Goal: Task Accomplishment & Management: Use online tool/utility

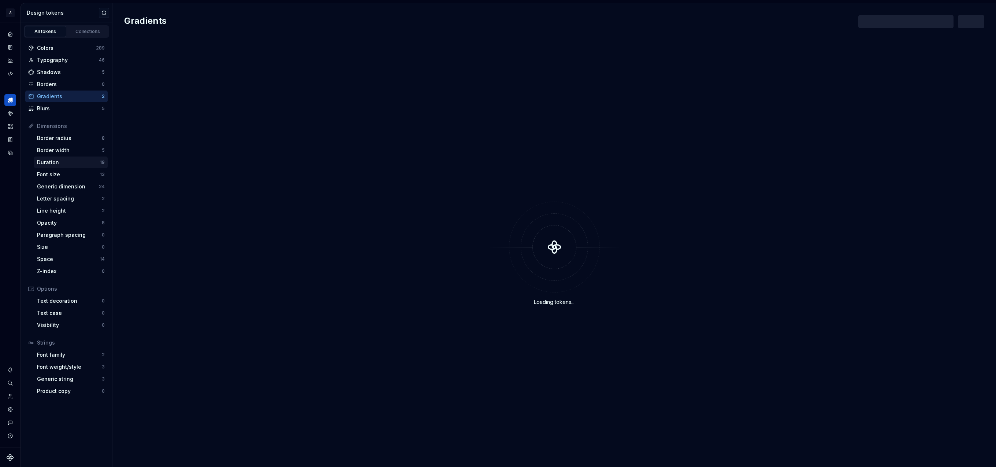
click at [60, 161] on div "Duration" at bounding box center [68, 162] width 63 height 7
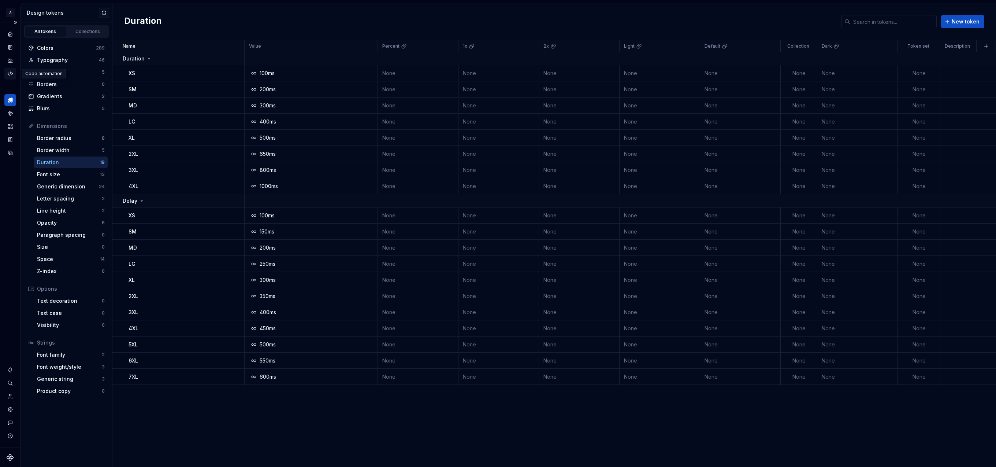
click at [14, 74] on div "Code automation" at bounding box center [10, 74] width 12 height 12
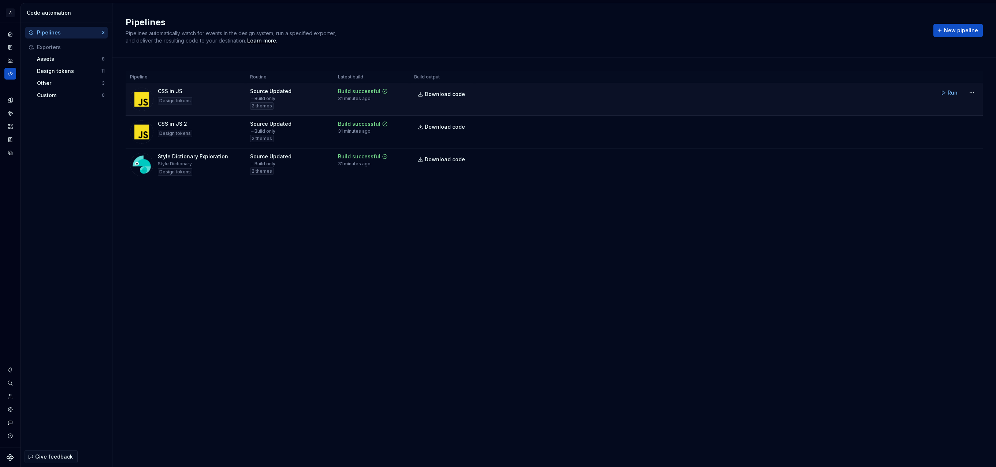
click at [211, 94] on div "CSS in JS Design tokens" at bounding box center [185, 99] width 111 height 23
click at [956, 92] on span "Run" at bounding box center [953, 92] width 10 height 7
click at [950, 94] on span "Run" at bounding box center [953, 92] width 10 height 7
click at [970, 93] on html "A Relay Design System Design system data Code automation Pipelines 3 Exporters …" at bounding box center [498, 233] width 996 height 467
click at [948, 109] on div "Edit pipeline" at bounding box center [962, 108] width 63 height 7
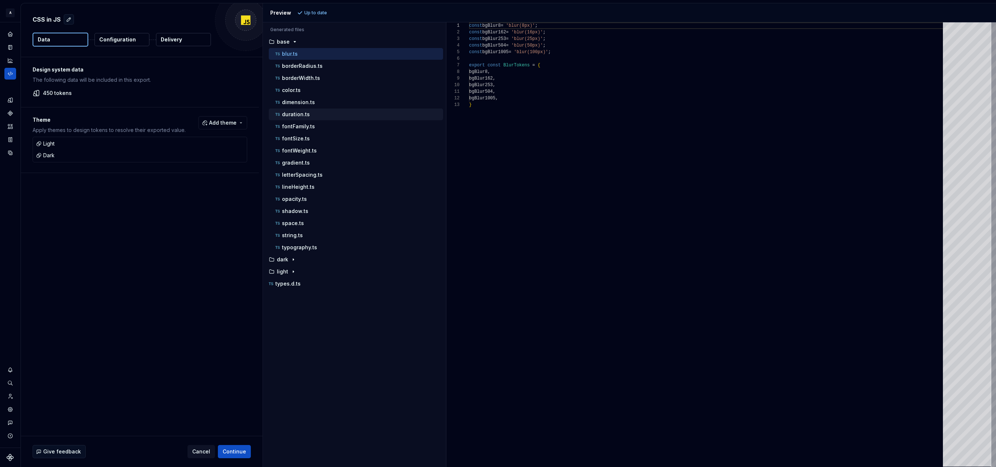
click at [300, 114] on p "duration.ts" at bounding box center [296, 114] width 28 height 6
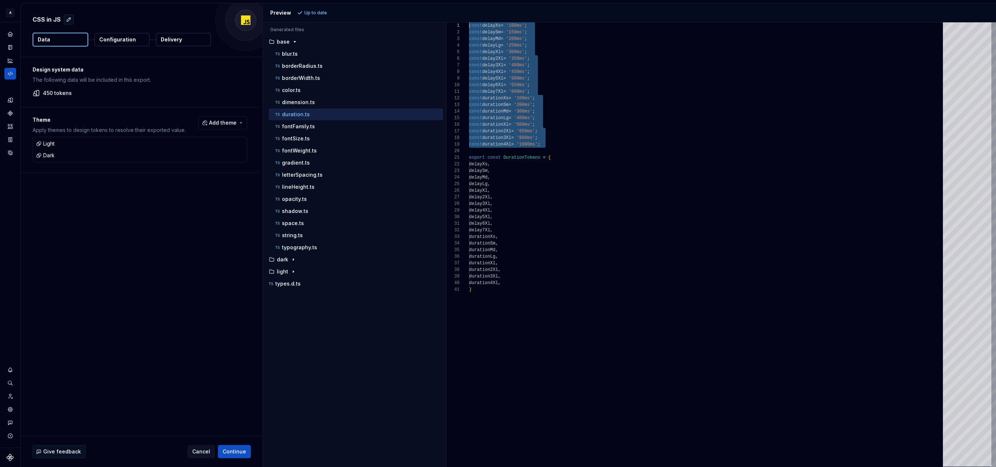
drag, startPoint x: 534, startPoint y: 142, endPoint x: 447, endPoint y: 16, distance: 153.3
click at [447, 16] on div "Preview Up to date Generated files Accessibility guide for tree . Navigate the …" at bounding box center [629, 234] width 733 height 463
click at [314, 175] on p "letterSpacing.ts" at bounding box center [302, 175] width 41 height 6
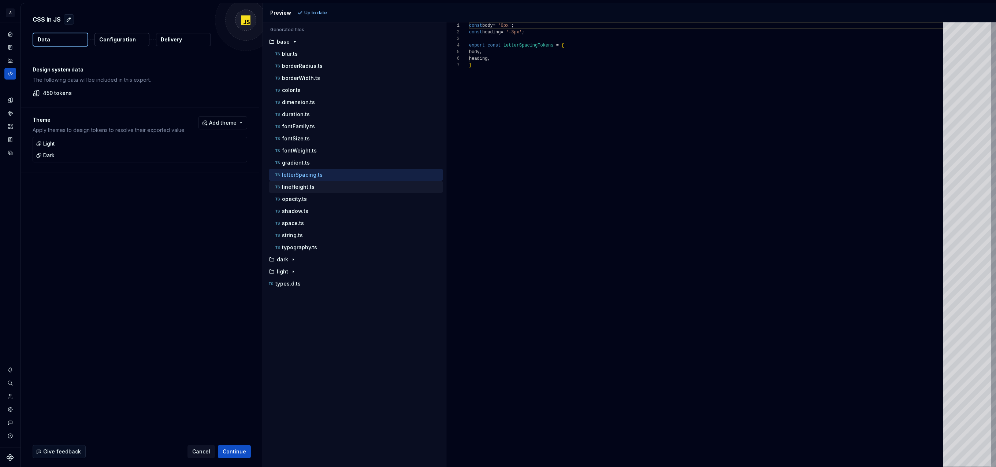
click at [316, 187] on div "lineHeight.ts" at bounding box center [358, 186] width 169 height 7
click at [313, 174] on p "letterSpacing.ts" at bounding box center [302, 175] width 41 height 6
click at [298, 185] on p "lineHeight.ts" at bounding box center [298, 187] width 33 height 6
click at [318, 175] on p "letterSpacing.ts" at bounding box center [302, 175] width 41 height 6
click at [316, 187] on div "lineHeight.ts" at bounding box center [358, 186] width 169 height 7
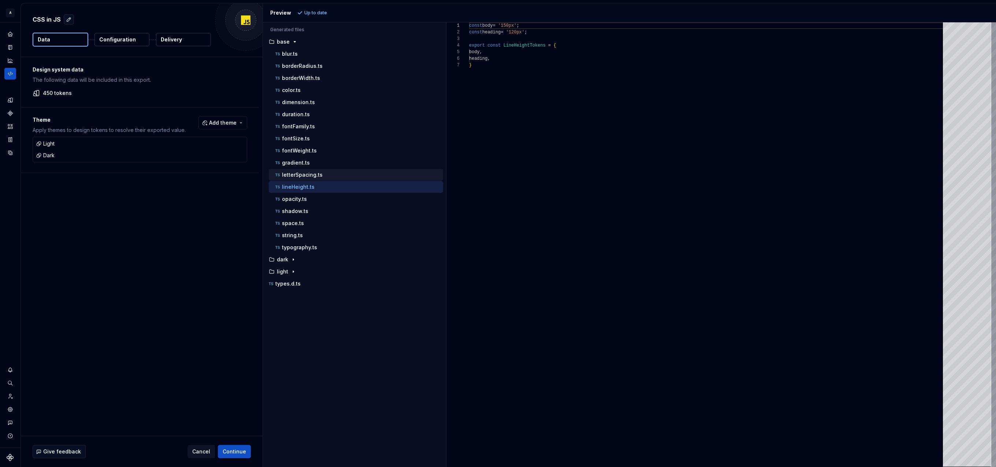
click at [315, 175] on p "letterSpacing.ts" at bounding box center [302, 175] width 41 height 6
click at [565, 154] on div "const body = '0px' ; const heading = '-3px' ; export const LetterSpacingTokens …" at bounding box center [708, 244] width 478 height 444
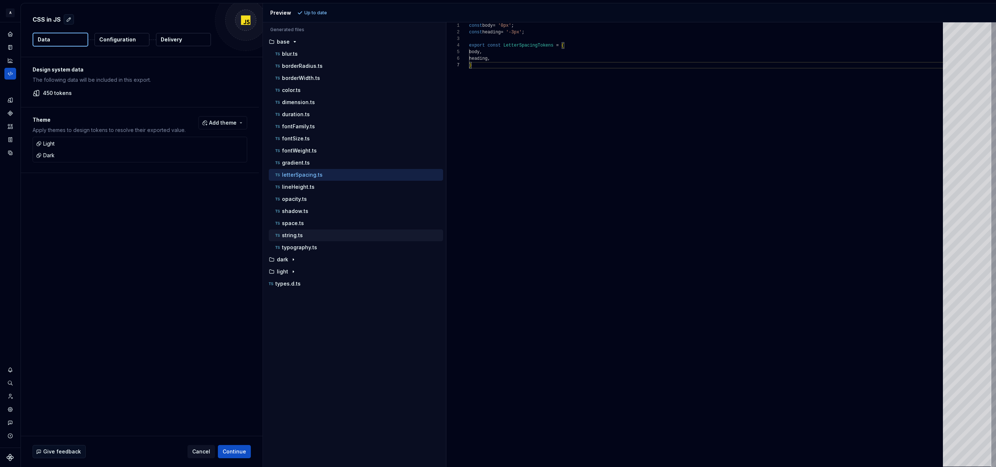
click at [298, 234] on p "string.ts" at bounding box center [292, 235] width 21 height 6
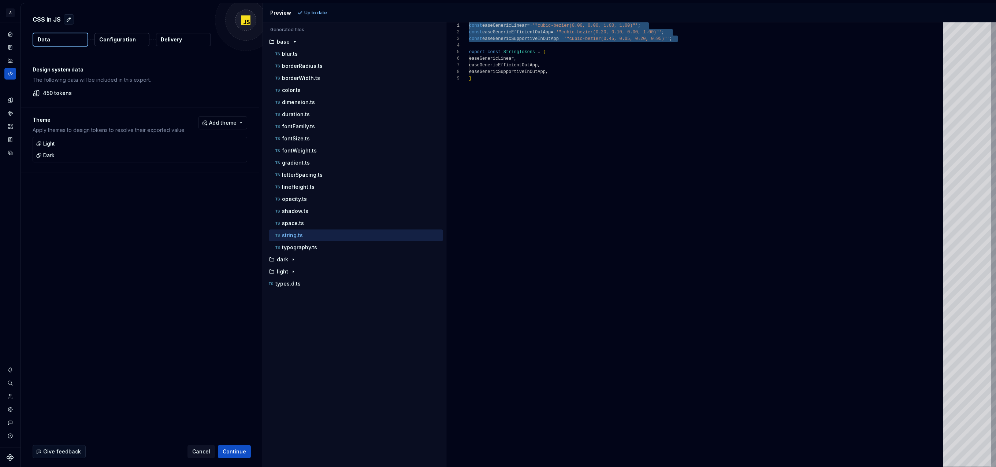
scroll to position [0, 0]
drag, startPoint x: 692, startPoint y: 40, endPoint x: 440, endPoint y: 20, distance: 252.4
click at [440, 20] on div "Preview Up to date Generated files Accessibility guide for tree . Navigate the …" at bounding box center [629, 234] width 733 height 463
click at [692, 35] on div "const easeGenericLinear = '"cubic-bezier(0.00, 0.00, 1.00, 1.00)"' ; const ease…" at bounding box center [708, 244] width 478 height 444
drag, startPoint x: 692, startPoint y: 38, endPoint x: 455, endPoint y: 23, distance: 237.4
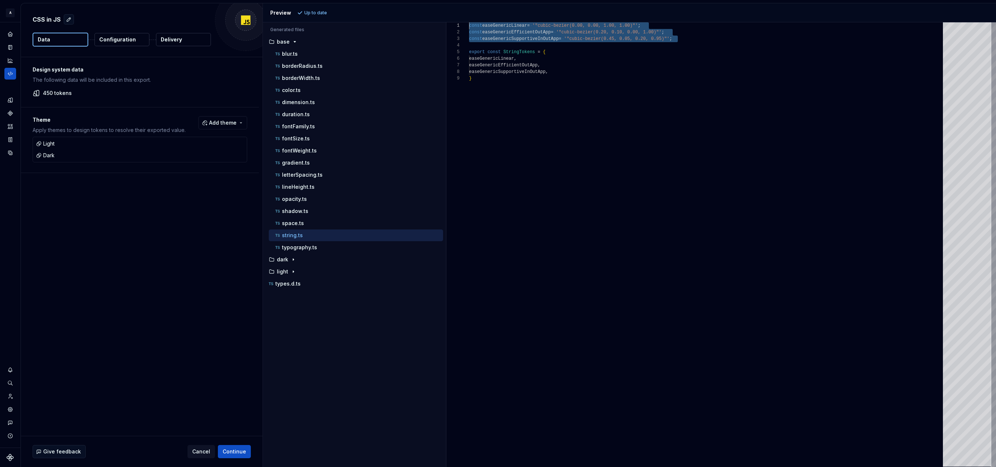
click at [455, 23] on div "**********" at bounding box center [721, 244] width 550 height 444
click at [595, 53] on div "export const StringTokens = {" at bounding box center [708, 52] width 478 height 7
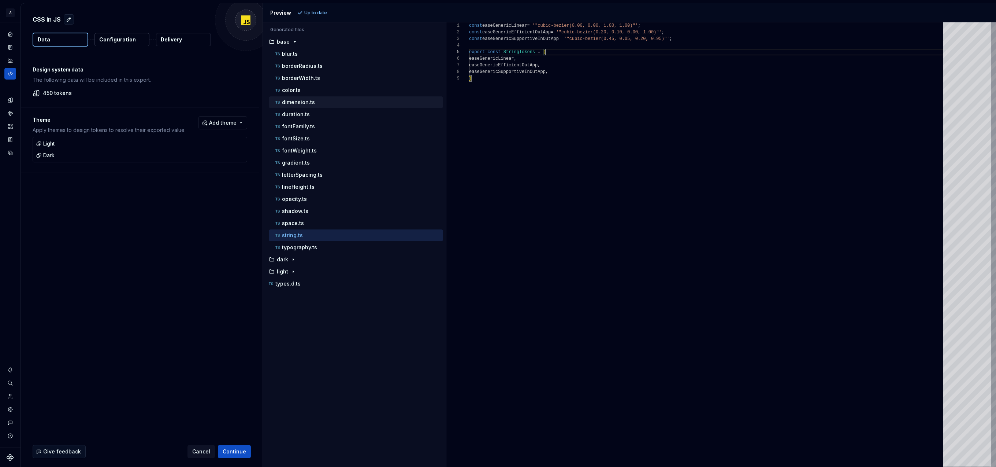
click at [328, 105] on div "dimension.ts" at bounding box center [358, 102] width 169 height 7
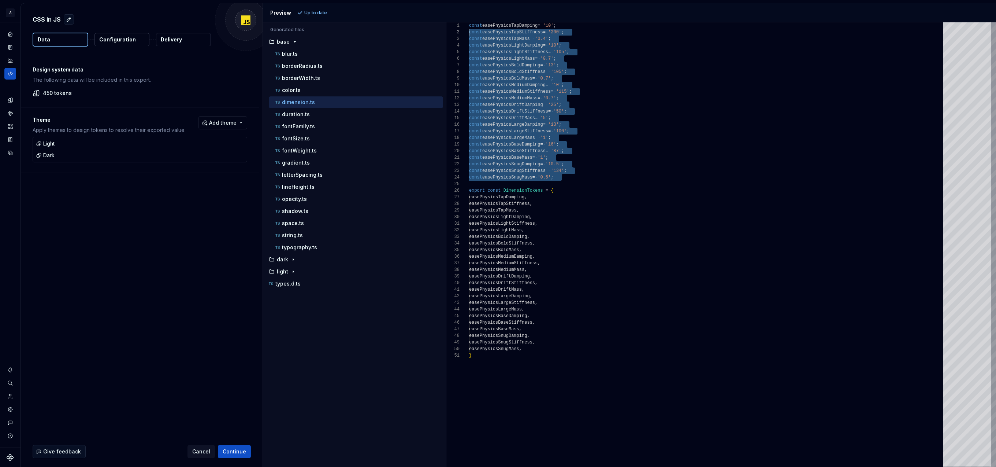
scroll to position [0, 0]
drag, startPoint x: 579, startPoint y: 183, endPoint x: 454, endPoint y: 5, distance: 217.2
click at [469, 22] on div "const easePhysicsTapDamping = '10' ; const easePhysicsTapStiffness = '200' ; co…" at bounding box center [708, 244] width 478 height 444
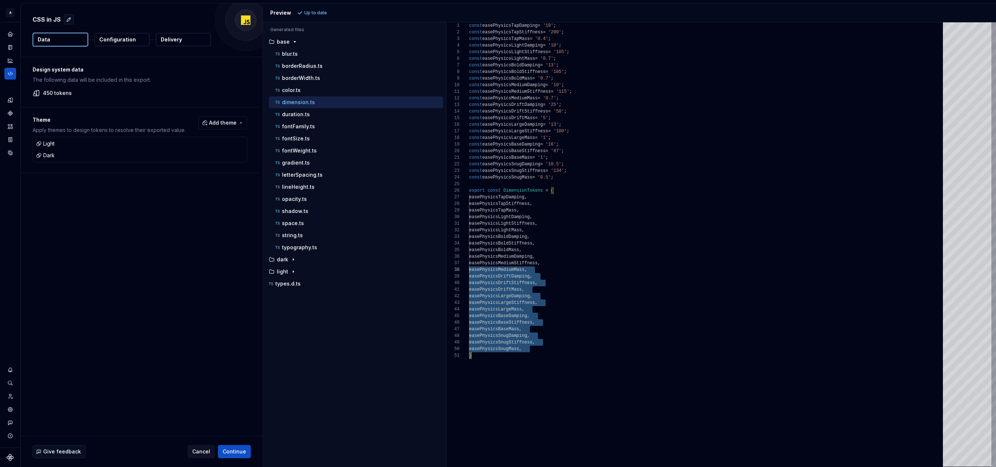
scroll to position [20, 0]
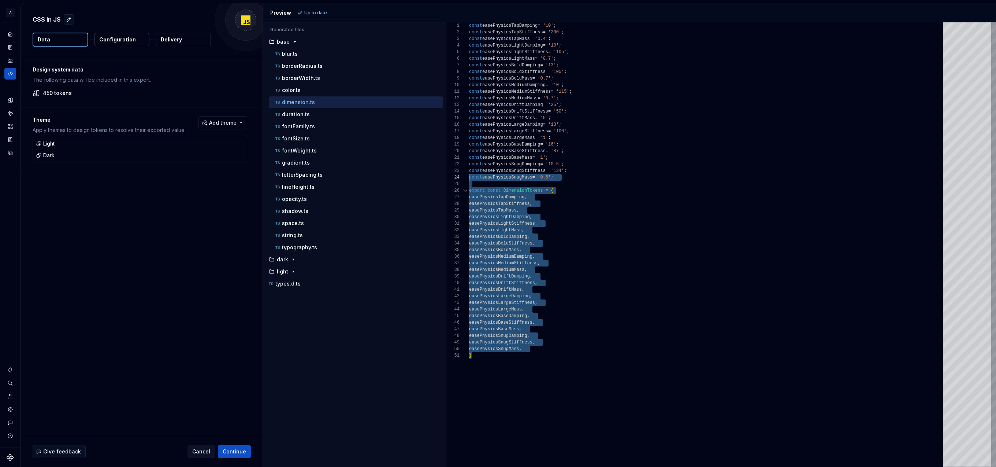
drag, startPoint x: 477, startPoint y: 358, endPoint x: 460, endPoint y: 173, distance: 185.7
click at [460, 174] on div "1 2 3 4 5 6 7 8 9 10 11 12 13 14 15 16 17 18 19 20 21 22 23 24 25 26 27 28 29 3…" at bounding box center [721, 244] width 550 height 444
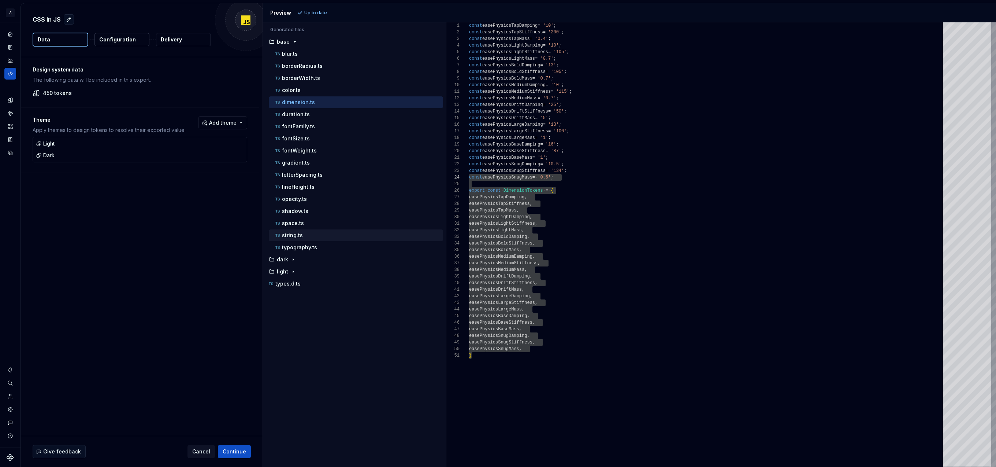
click at [298, 236] on p "string.ts" at bounding box center [292, 235] width 21 height 6
type textarea "**********"
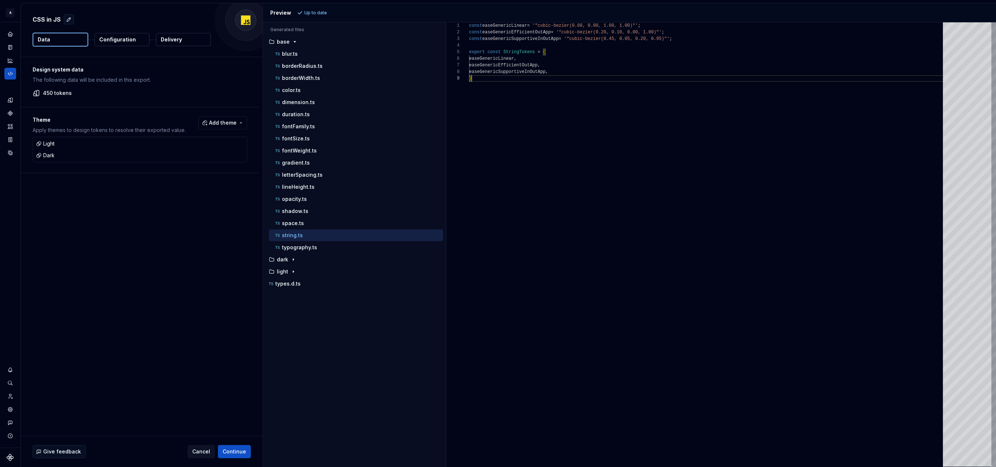
scroll to position [0, 0]
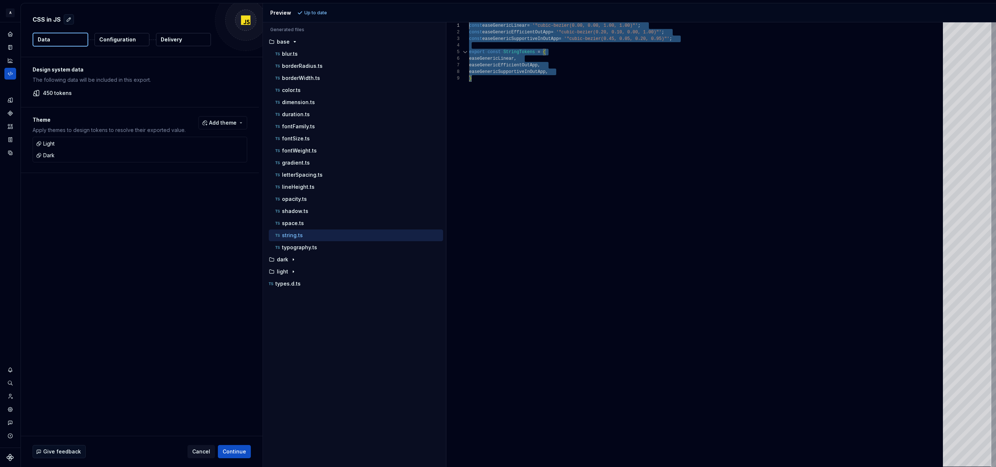
drag, startPoint x: 495, startPoint y: 81, endPoint x: 451, endPoint y: 24, distance: 71.3
click at [451, 24] on div "**********" at bounding box center [721, 244] width 550 height 444
click at [503, 85] on div "const easeGenericLinear = '"cubic-bezier(0.00, 0.00, 1.00, 1.00)"' ; const ease…" at bounding box center [708, 244] width 478 height 444
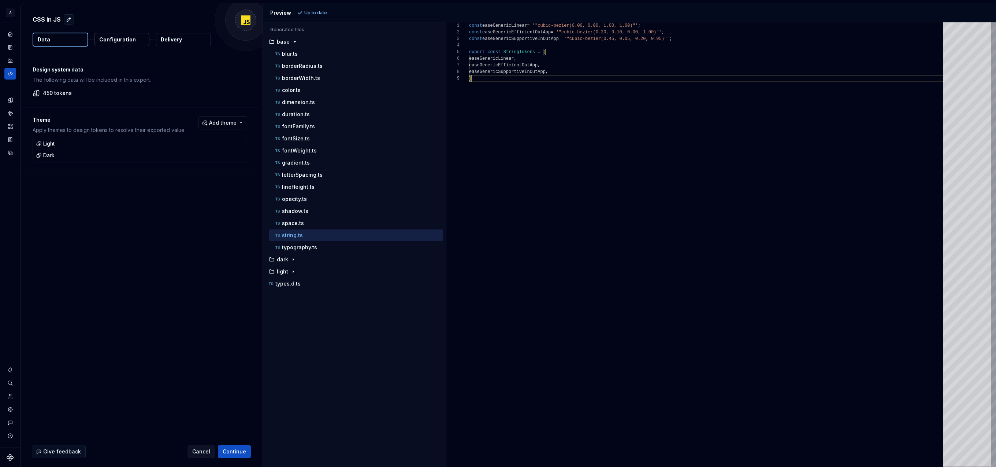
click at [505, 97] on div "const easeGenericLinear = '"cubic-bezier(0.00, 0.00, 1.00, 1.00)"' ; const ease…" at bounding box center [708, 244] width 478 height 444
click at [498, 91] on div "const easeGenericLinear = '"cubic-bezier(0.00, 0.00, 1.00, 1.00)"' ; const ease…" at bounding box center [708, 244] width 478 height 444
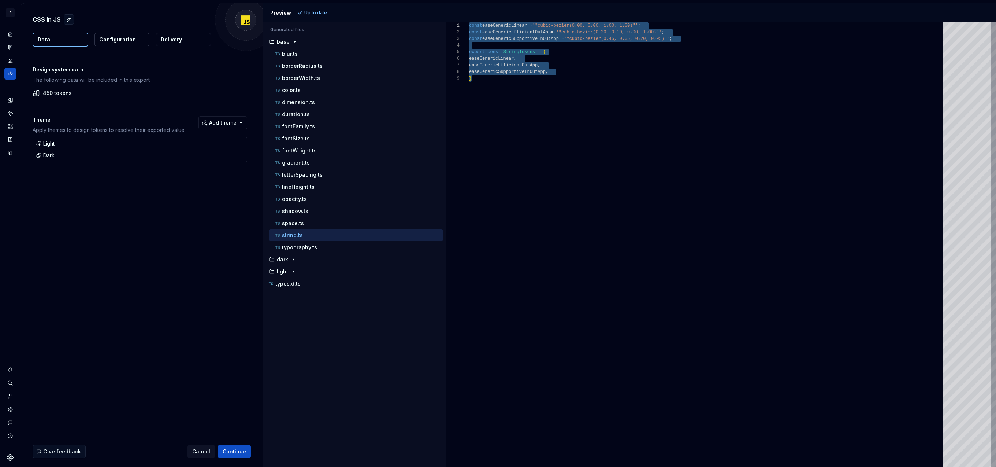
drag, startPoint x: 489, startPoint y: 82, endPoint x: 437, endPoint y: 26, distance: 77.0
click at [469, 26] on div "const easeGenericLinear = '"cubic-bezier(0.00, 0.00, 1.00, 1.00)"' ; const ease…" at bounding box center [708, 244] width 478 height 444
click at [500, 97] on div "const easeGenericLinear = '"cubic-bezier(0.00, 0.00, 1.00, 1.00)"' ; const ease…" at bounding box center [708, 244] width 478 height 444
drag, startPoint x: 498, startPoint y: 83, endPoint x: 423, endPoint y: 12, distance: 103.4
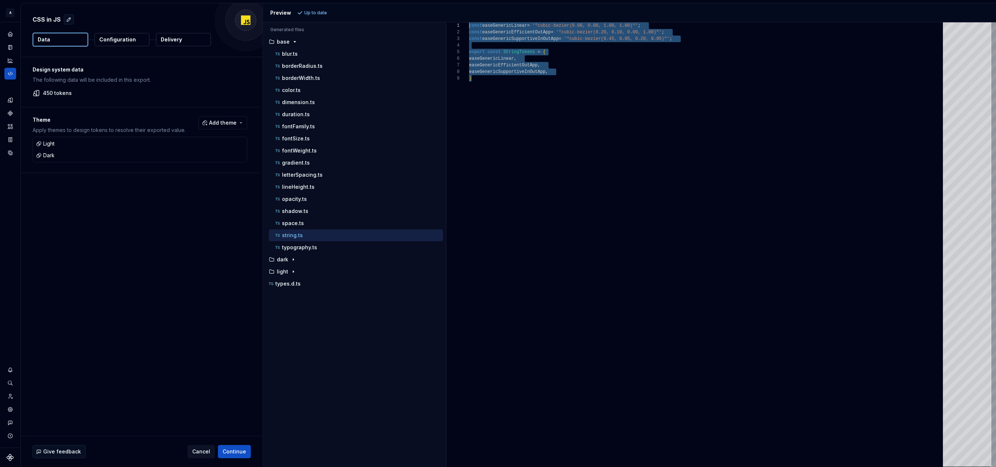
click at [423, 12] on div "Preview Up to date Generated files Accessibility guide for tree . Navigate the …" at bounding box center [629, 234] width 733 height 463
